Goal: Check status: Check status

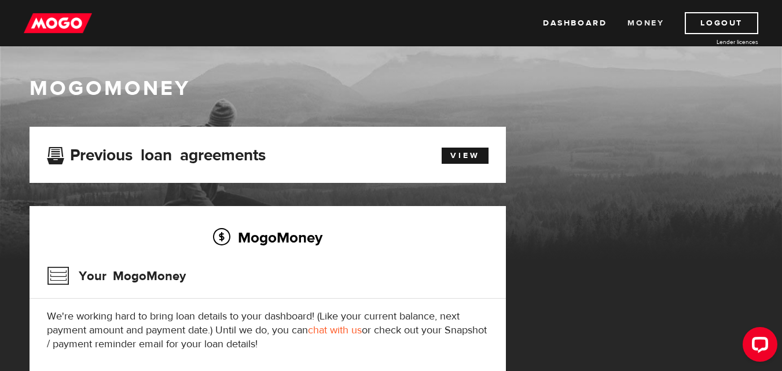
click at [644, 28] on link "Money" at bounding box center [645, 23] width 36 height 22
click at [467, 156] on link "View" at bounding box center [465, 156] width 47 height 16
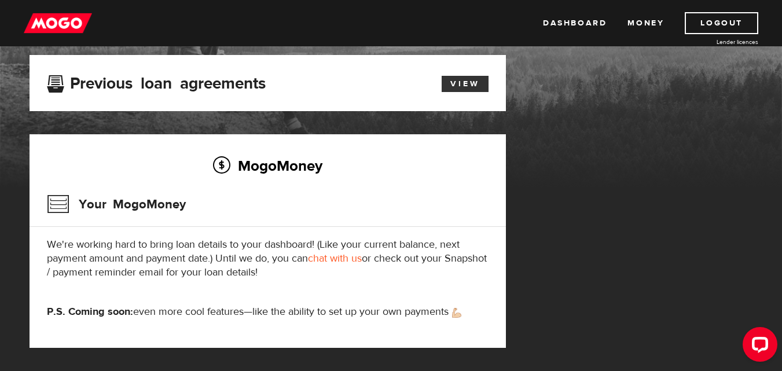
click at [459, 79] on link "View" at bounding box center [465, 84] width 47 height 16
